Goal: Browse casually: Explore the website without a specific task or goal

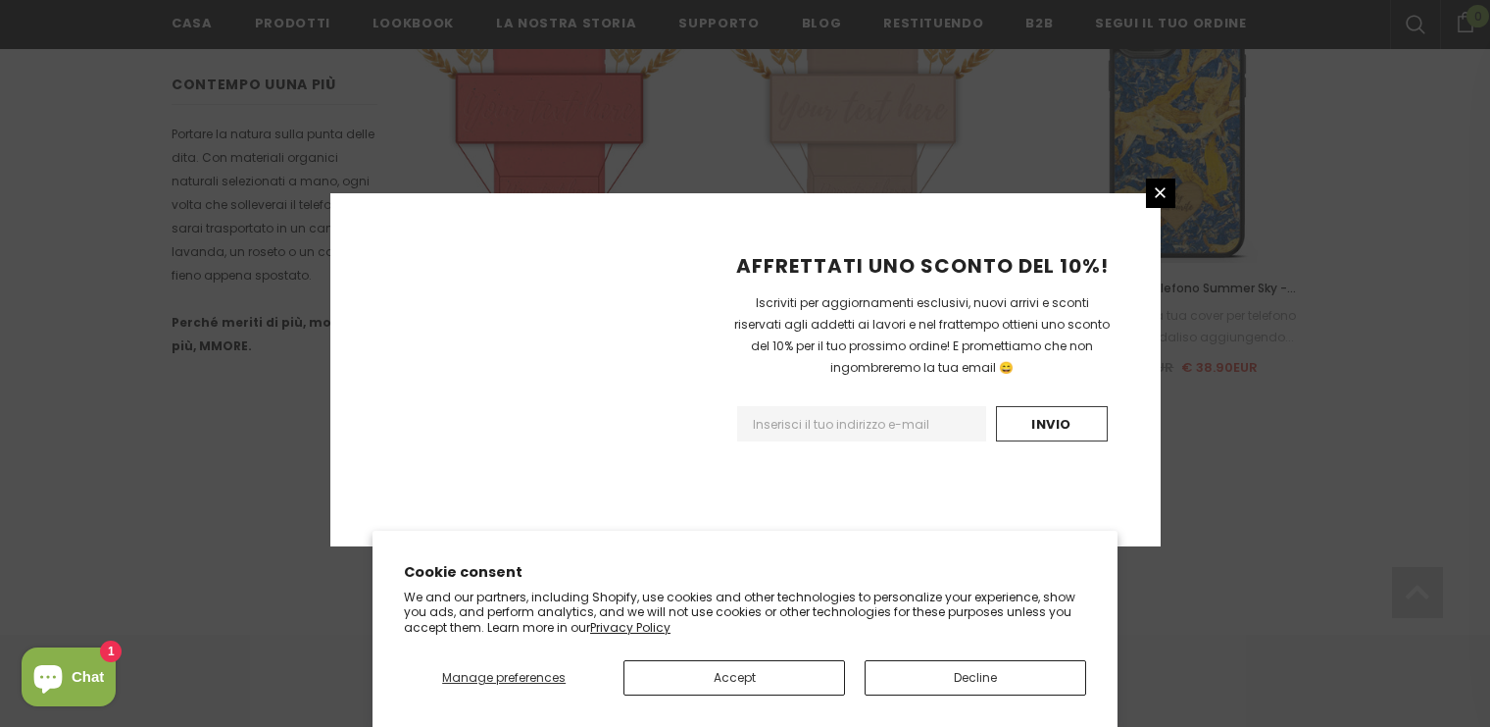
scroll to position [1436, 0]
